Goal: Task Accomplishment & Management: Manage account settings

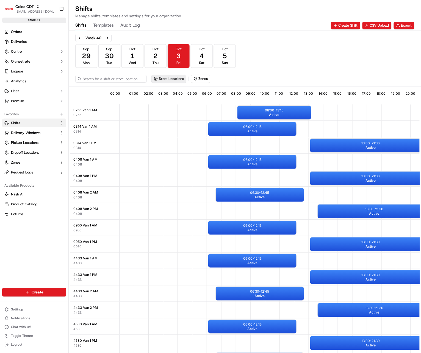
click at [164, 79] on button "Store Locations" at bounding box center [169, 79] width 34 height 8
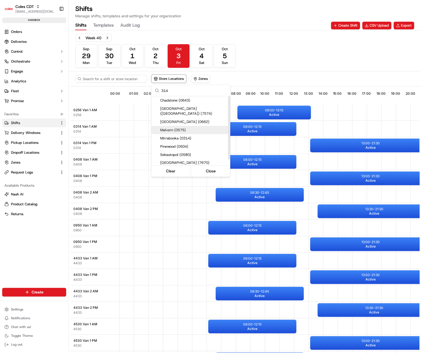
type input "314"
click at [176, 134] on div "Mirrabooka (0314)" at bounding box center [190, 138] width 79 height 8
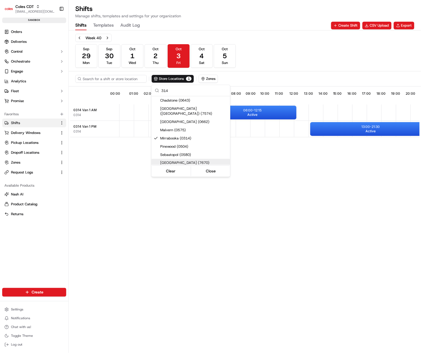
click at [197, 232] on html "Coles CDT [EMAIL_ADDRESS][DOMAIN_NAME] Toggle Sidebar sandbox Orders Deliveries…" at bounding box center [210, 176] width 421 height 353
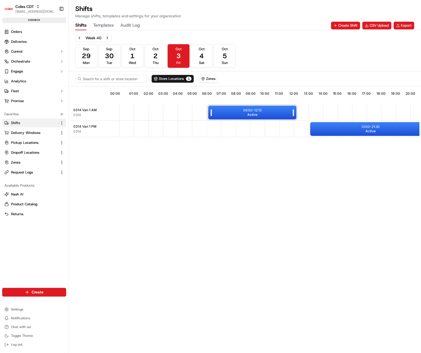
click at [254, 112] on p "06:00 - 12:15" at bounding box center [252, 110] width 18 height 4
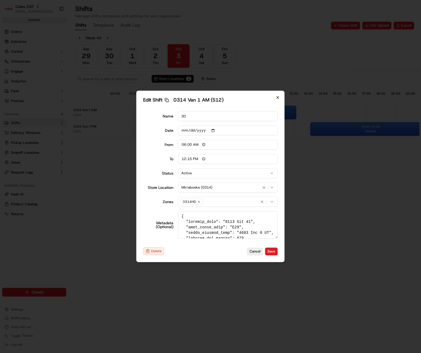
click at [278, 98] on icon "button" at bounding box center [278, 98] width 4 height 4
type input "14:00"
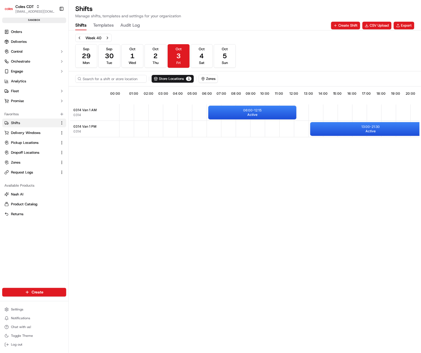
click at [309, 225] on div "09:59 00:00 01:00 02:00 03:00 04:00 05:00 06:00 07:00 08:00 09:00 10:00 11:00 1…" at bounding box center [245, 221] width 350 height 266
click at [167, 244] on div "10:09 00:00 01:00 02:00 03:00 04:00 05:00 06:00 07:00 08:00 09:00 10:00 11:00 1…" at bounding box center [245, 221] width 350 height 266
click at [221, 192] on div "10:14 00:00 01:00 02:00 03:00 04:00 05:00 06:00 07:00 08:00 09:00 10:00 11:00 1…" at bounding box center [245, 221] width 350 height 266
